Goal: Go to known website: Go to known website

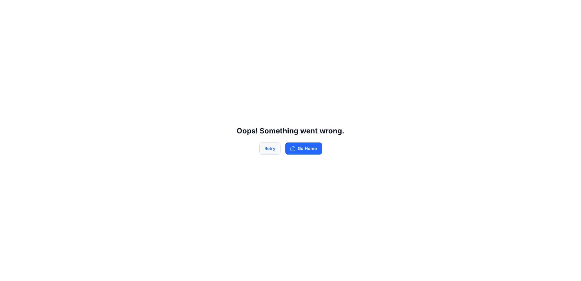
click at [267, 150] on button "Retry" at bounding box center [269, 148] width 21 height 12
click at [310, 151] on button "Go Home" at bounding box center [303, 148] width 37 height 12
